Goal: Information Seeking & Learning: Find specific fact

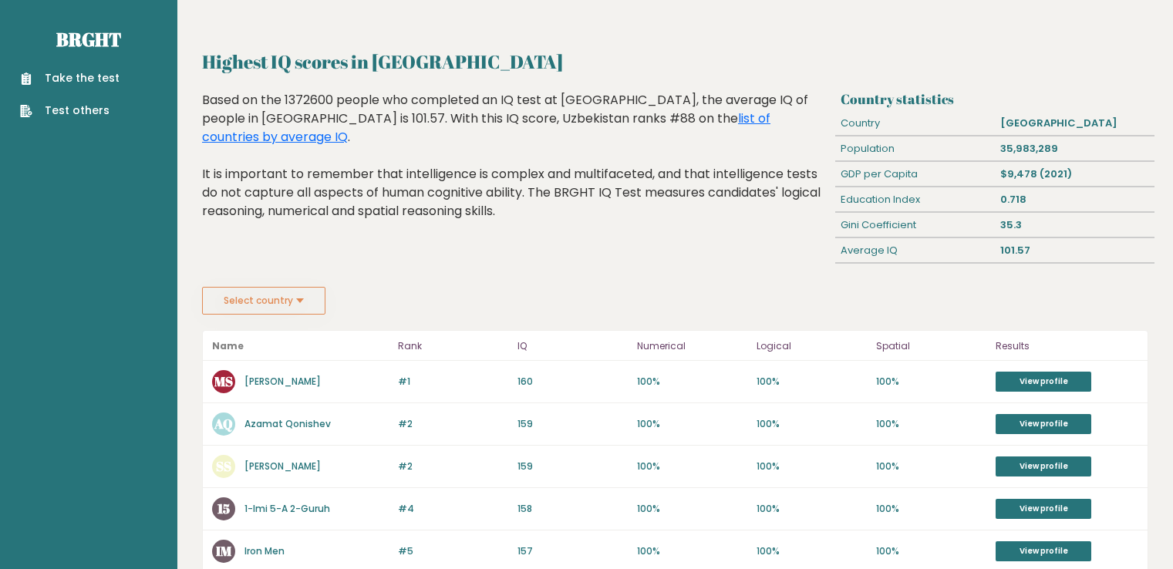
scroll to position [105, 0]
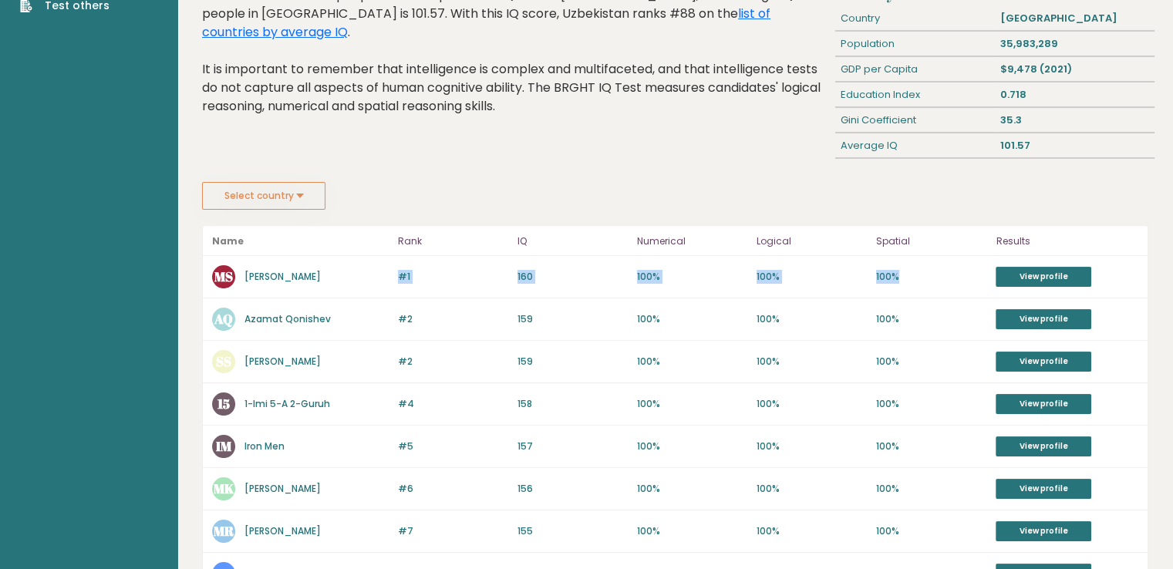
drag, startPoint x: 381, startPoint y: 266, endPoint x: 953, endPoint y: 284, distance: 572.4
click at [953, 284] on div "#1 MS [PERSON_NAME] 161 #1 160 100% 100% 100% View profile" at bounding box center [675, 277] width 944 height 42
click at [916, 284] on div "#1 MS [PERSON_NAME] 161 #1 160 100% 100% 100% View profile" at bounding box center [675, 277] width 944 height 42
click at [1035, 273] on link "View profile" at bounding box center [1043, 277] width 96 height 20
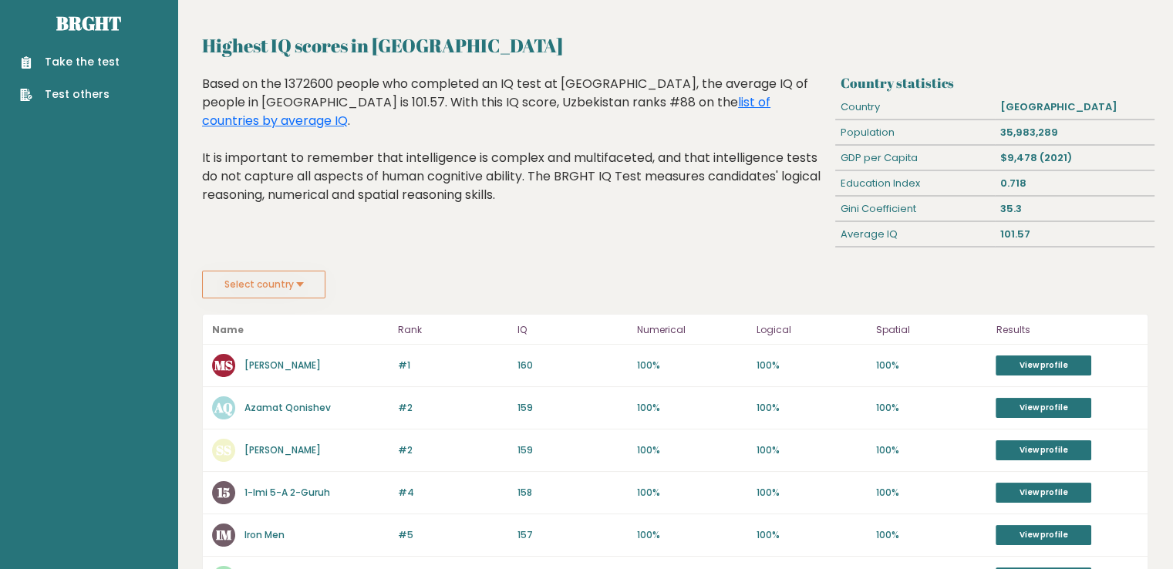
scroll to position [0, 0]
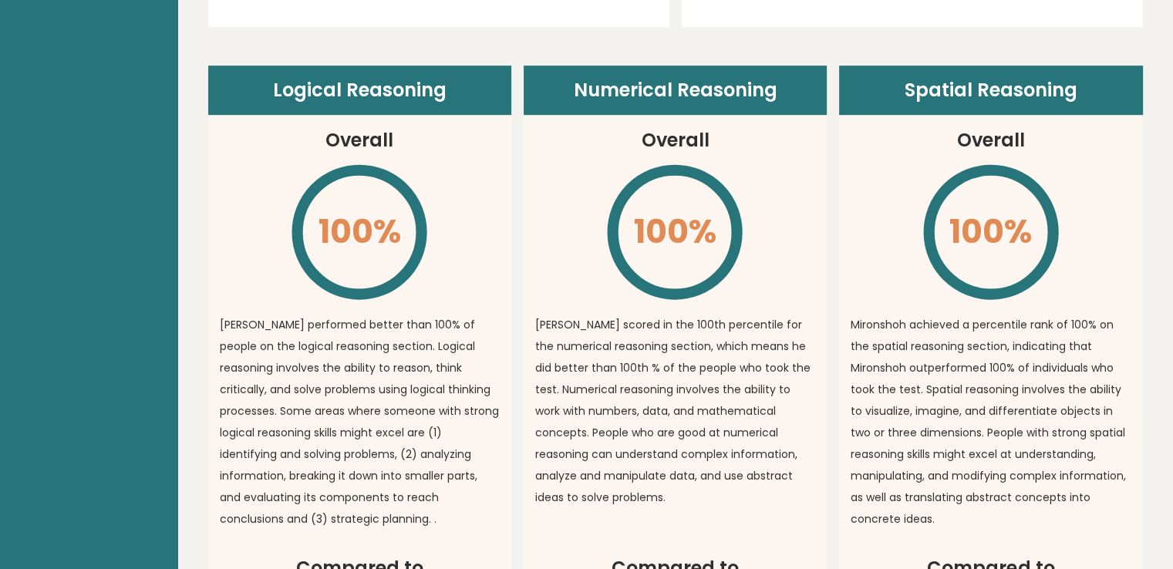
scroll to position [902, 0]
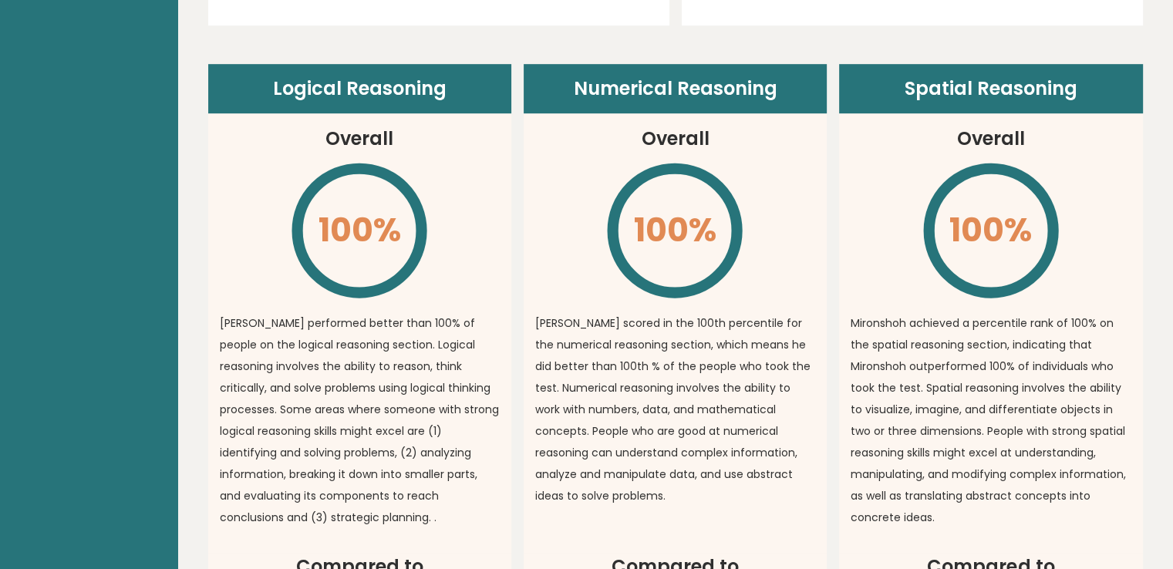
click at [784, 93] on header "Numerical Reasoning" at bounding box center [674, 88] width 303 height 49
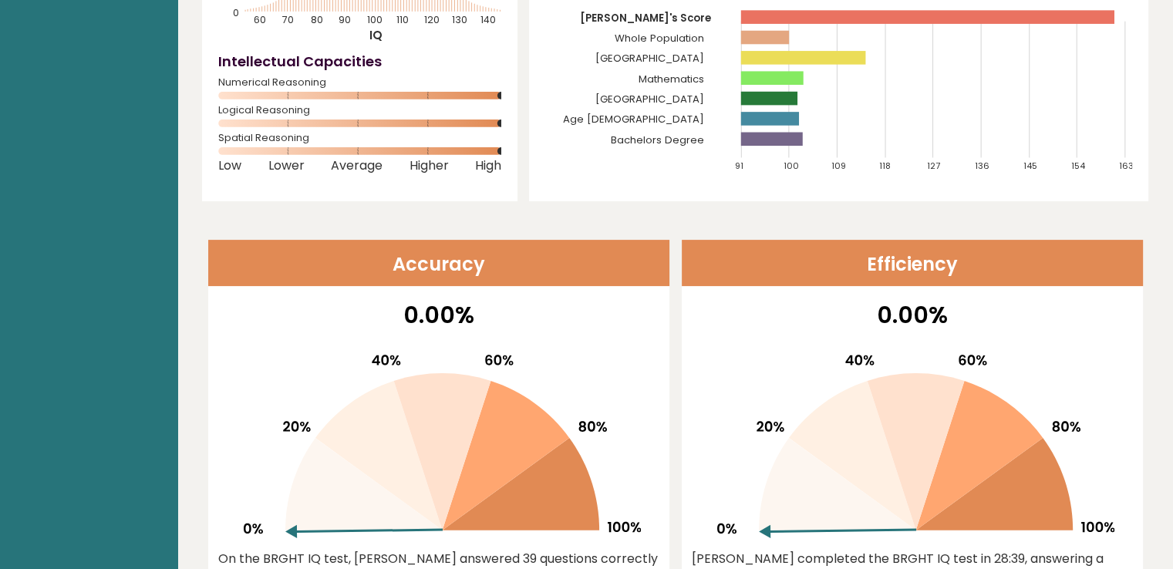
scroll to position [0, 0]
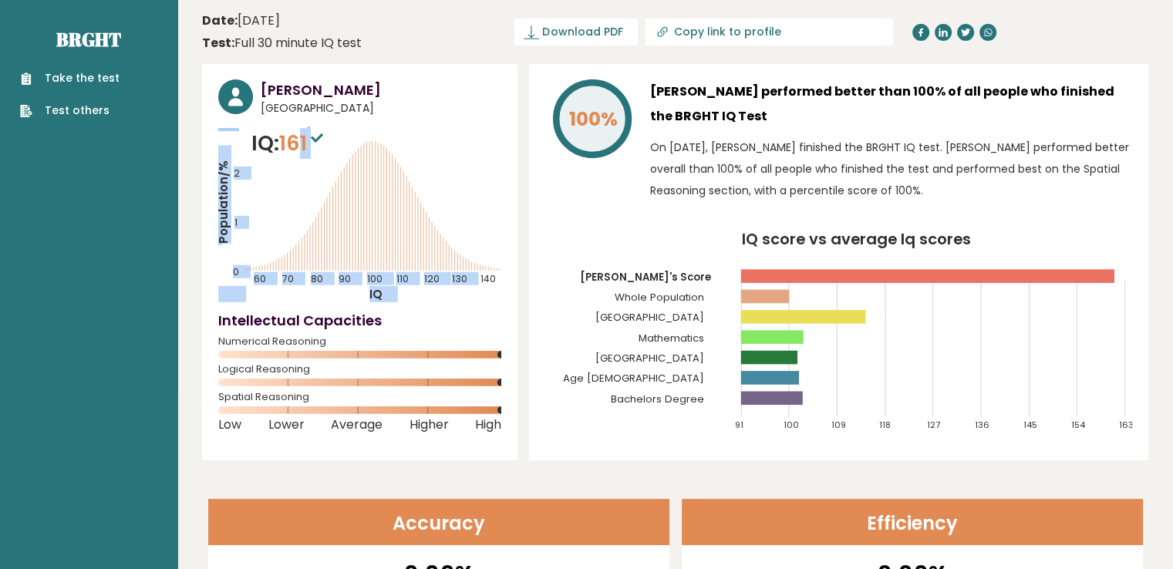
drag, startPoint x: 315, startPoint y: 124, endPoint x: 298, endPoint y: 158, distance: 37.6
click at [298, 158] on div "[PERSON_NAME] [GEOGRAPHIC_DATA] IQ: 161 Population/% IQ 0 1 2 60 70 80 90 100 1…" at bounding box center [359, 262] width 315 height 396
click at [298, 158] on p "IQ: 161" at bounding box center [289, 143] width 76 height 31
drag, startPoint x: 271, startPoint y: 136, endPoint x: 361, endPoint y: 140, distance: 89.5
click at [361, 140] on div "IQ: 161 Population/% IQ 0 1 2 60 70 80 90 100 110 120 130 140" at bounding box center [359, 215] width 283 height 174
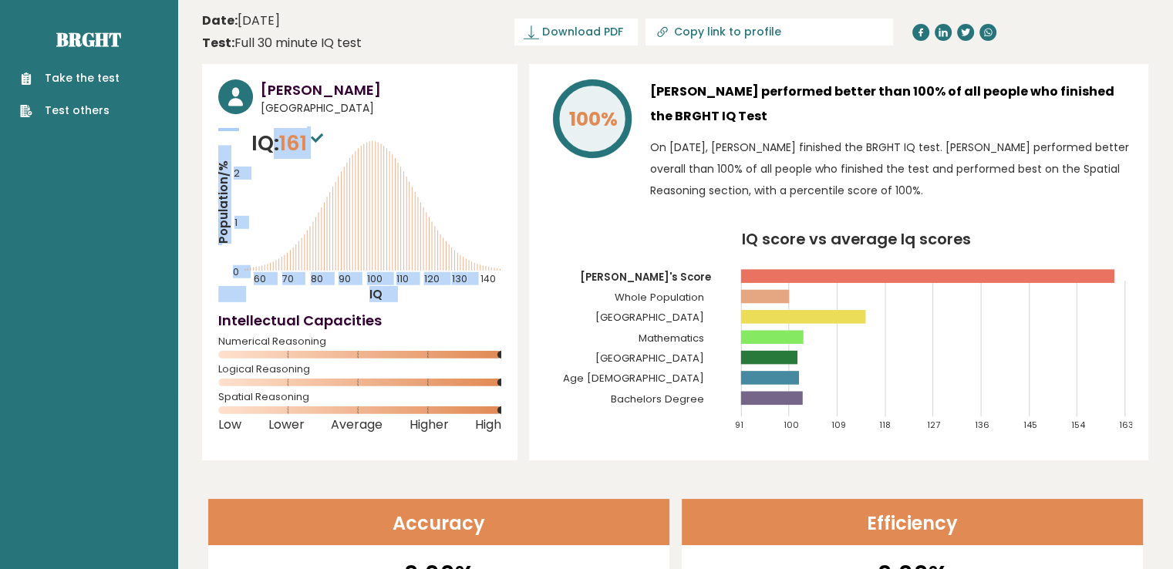
click at [361, 140] on icon "Population/% IQ 0 1 2 60 70 80 90 100 110 120 130 140" at bounding box center [359, 215] width 283 height 174
